Goal: Find specific page/section: Find specific page/section

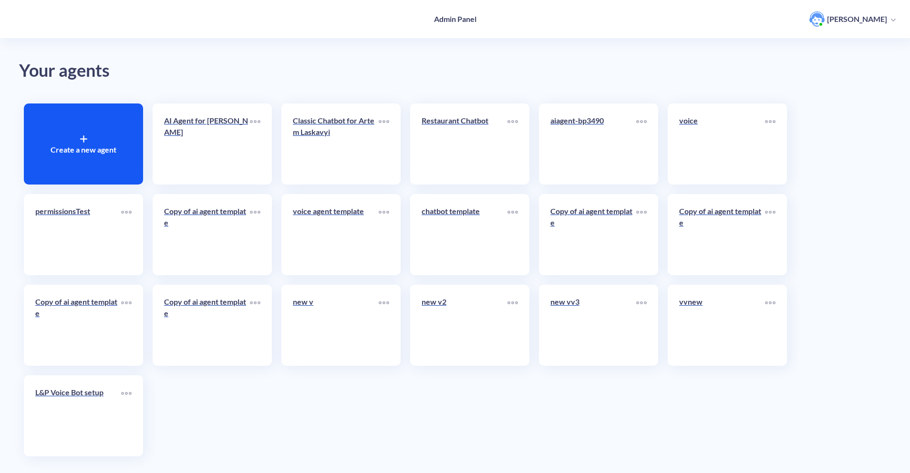
click at [291, 133] on div "Classic Chatbot for Artem Laskavyi" at bounding box center [340, 143] width 119 height 81
click at [307, 133] on p "Classic Chatbot for Artem Laskavyi" at bounding box center [336, 126] width 86 height 23
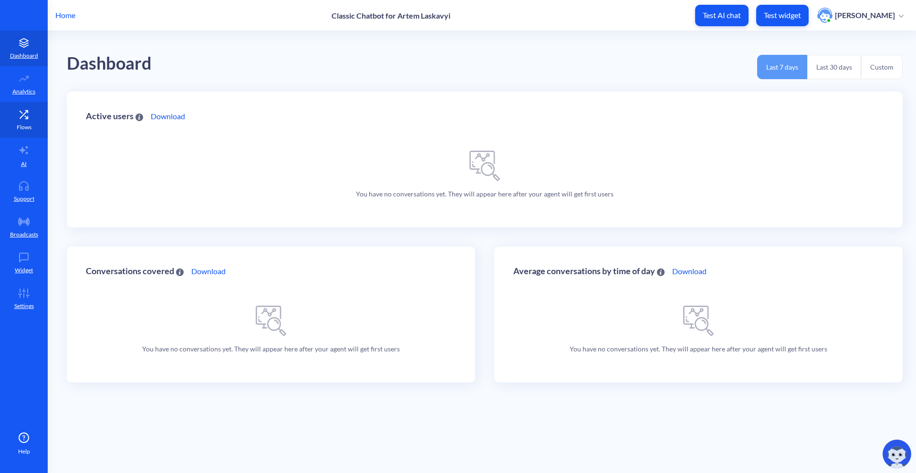
click at [25, 125] on p "Flows" at bounding box center [24, 127] width 15 height 9
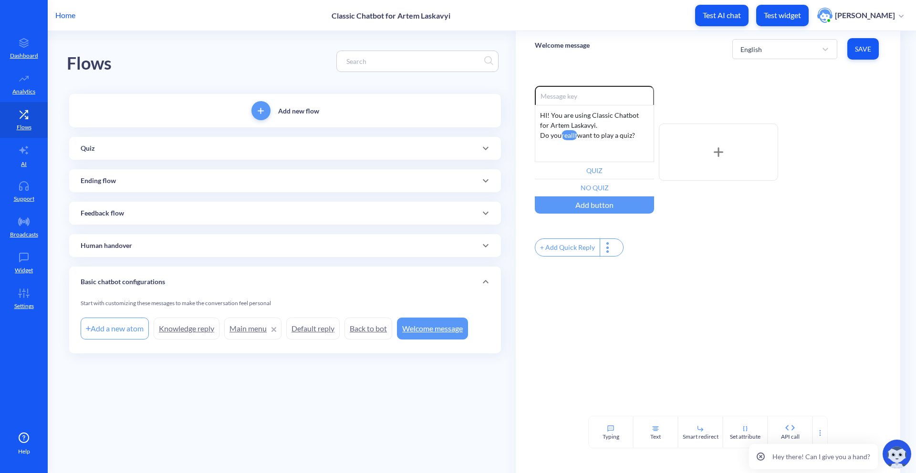
click at [185, 245] on div "Human handover" at bounding box center [285, 246] width 409 height 10
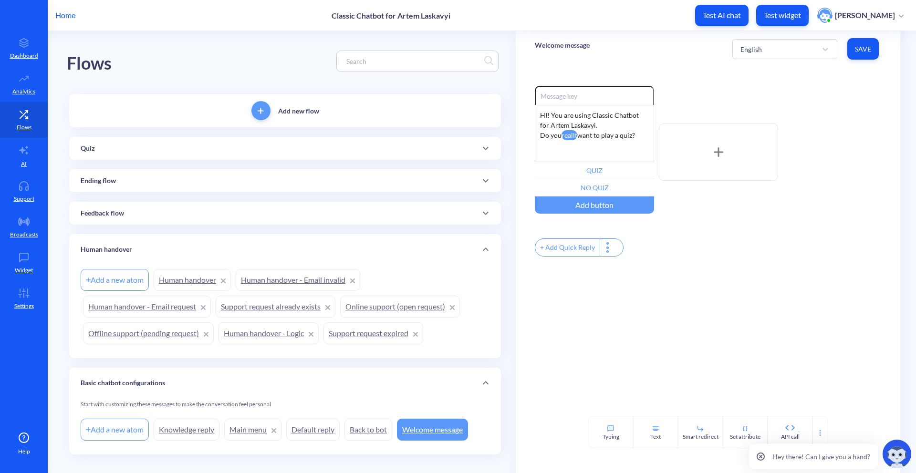
click at [219, 208] on div "Feedback flow" at bounding box center [285, 213] width 409 height 10
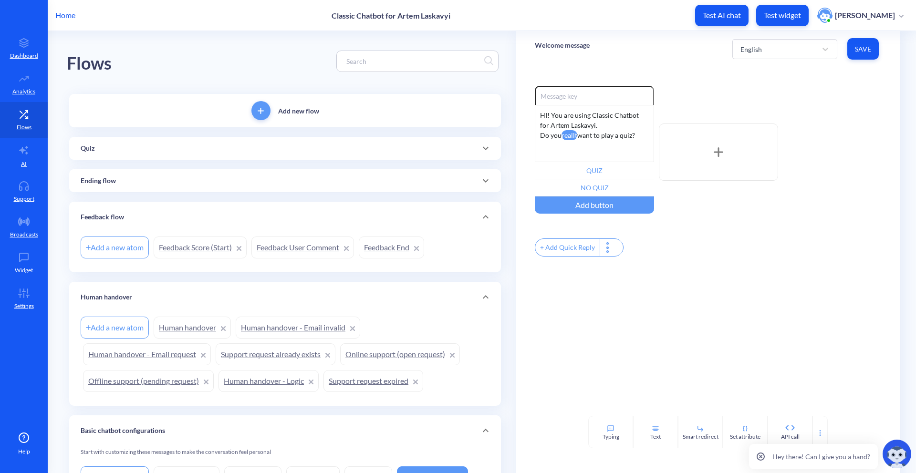
click at [234, 191] on div "Ending flow" at bounding box center [285, 180] width 432 height 23
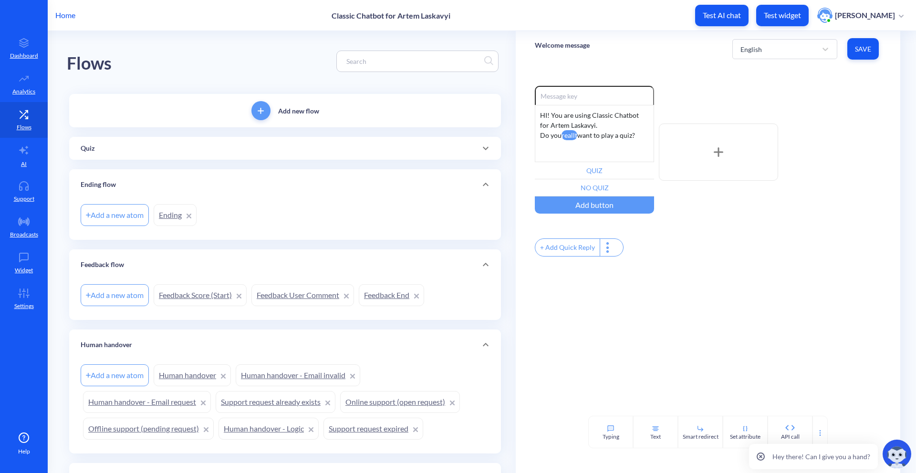
click at [172, 143] on div "Quiz" at bounding box center [285, 148] width 432 height 23
